Goal: Transaction & Acquisition: Purchase product/service

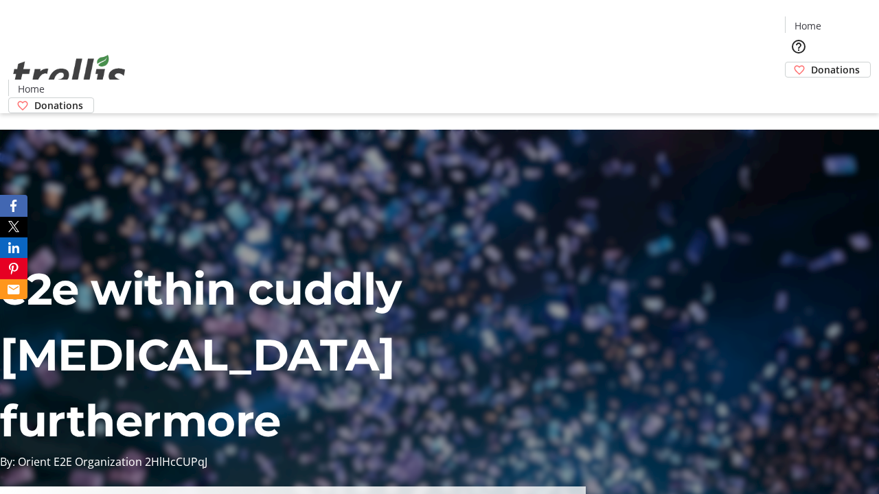
click at [811, 62] on span "Donations" at bounding box center [835, 69] width 49 height 14
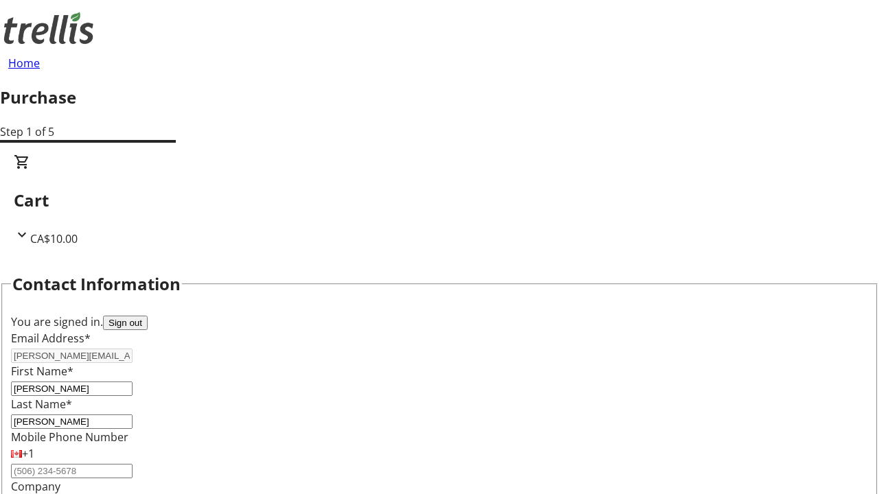
scroll to position [222, 0]
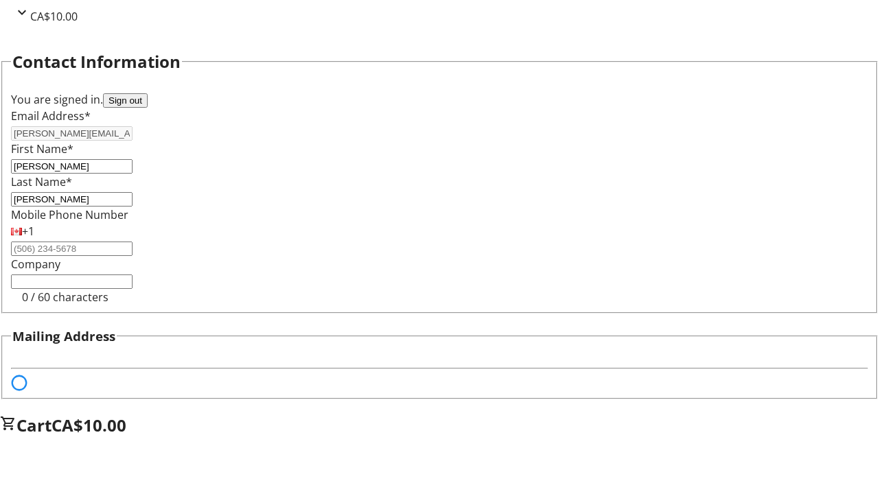
select select "BC"
select select "CA"
